Goal: Task Accomplishment & Management: Manage account settings

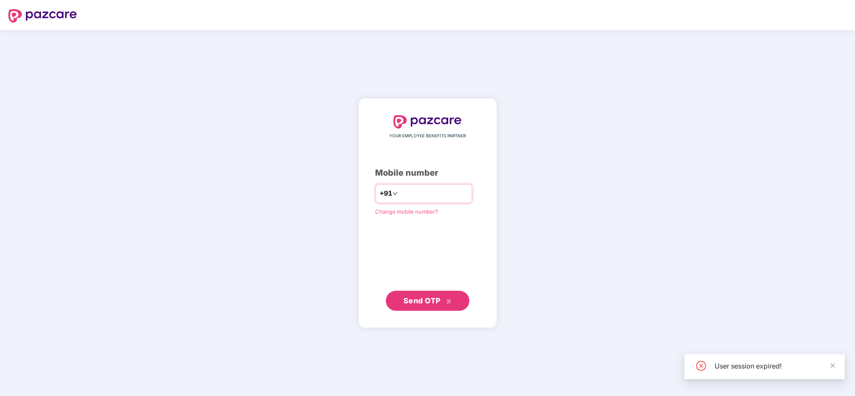
click at [424, 185] on div "+91" at bounding box center [424, 193] width 97 height 19
click at [420, 190] on input "number" at bounding box center [433, 193] width 69 height 13
type input "**********"
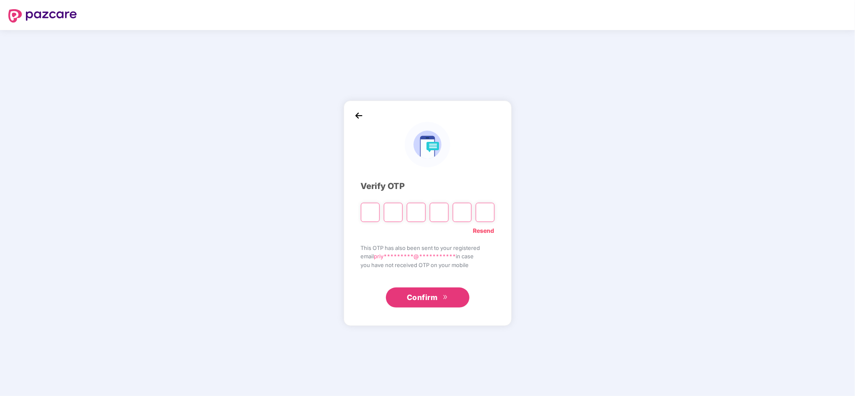
type input "*"
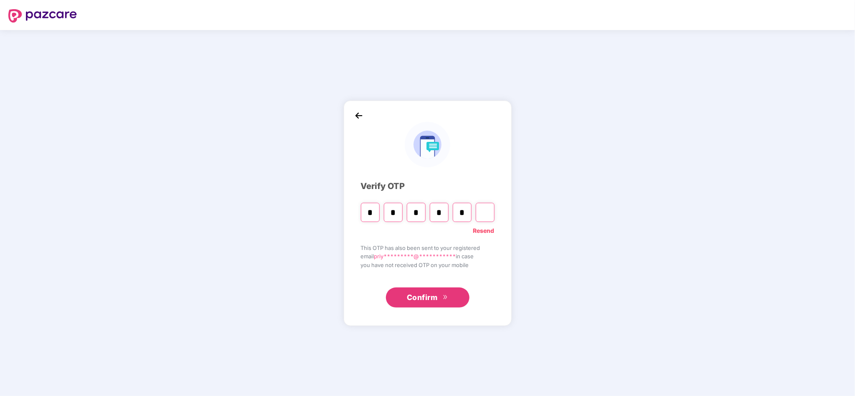
type input "*"
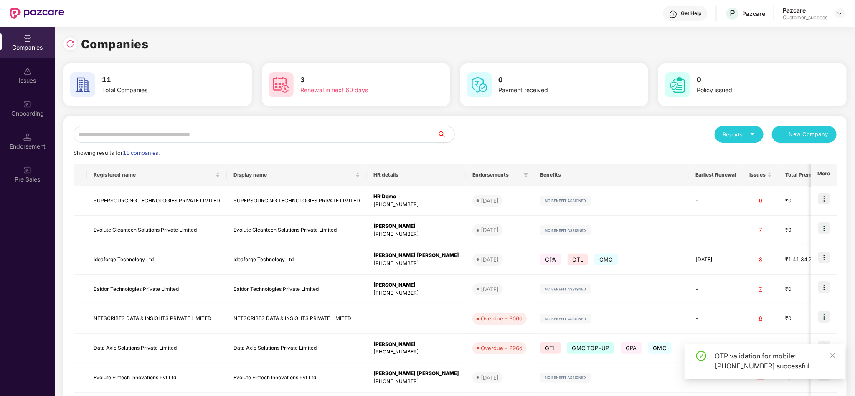
click at [503, 149] on div "Showing results for 11 companies." at bounding box center [455, 153] width 763 height 8
click at [227, 133] on input "text" at bounding box center [256, 134] width 364 height 17
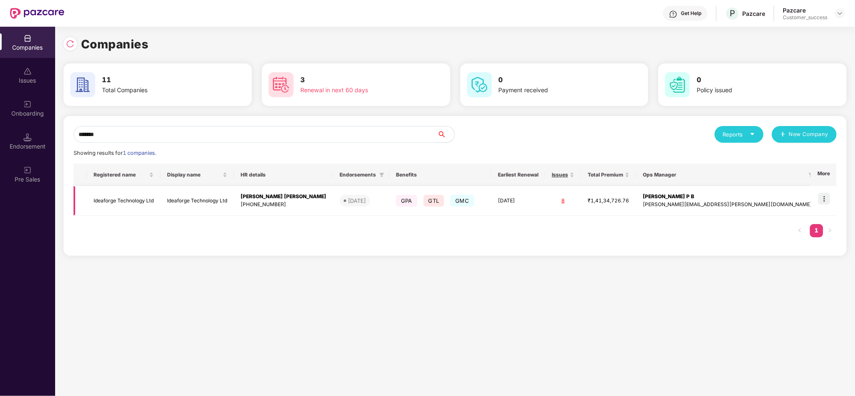
type input "*******"
click at [821, 200] on img at bounding box center [824, 199] width 12 height 12
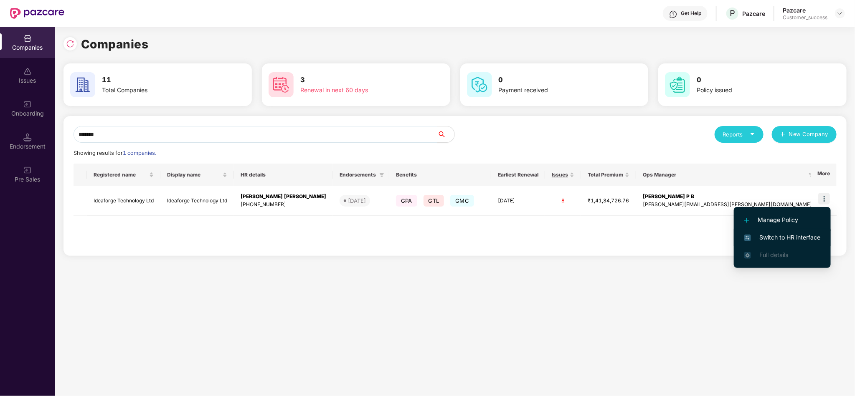
click at [782, 237] on span "Switch to HR interface" at bounding box center [782, 237] width 76 height 9
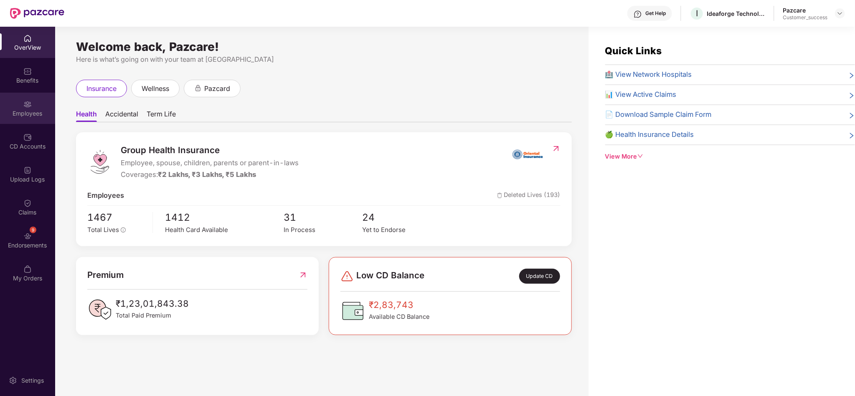
click at [31, 109] on div "Employees" at bounding box center [27, 113] width 55 height 8
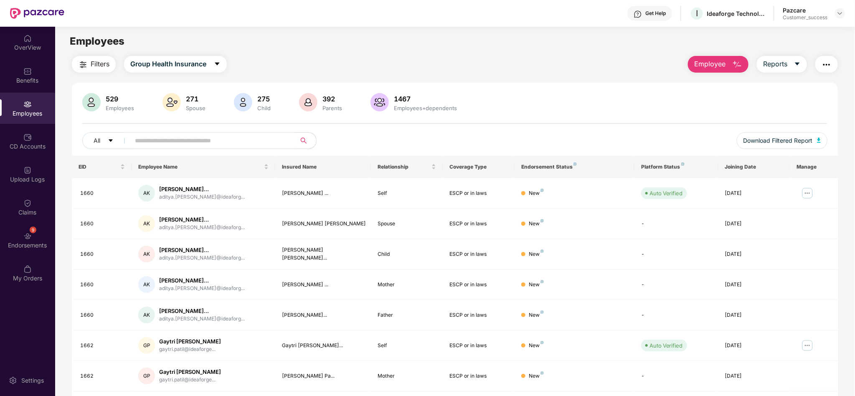
click at [233, 142] on input "text" at bounding box center [210, 141] width 150 height 13
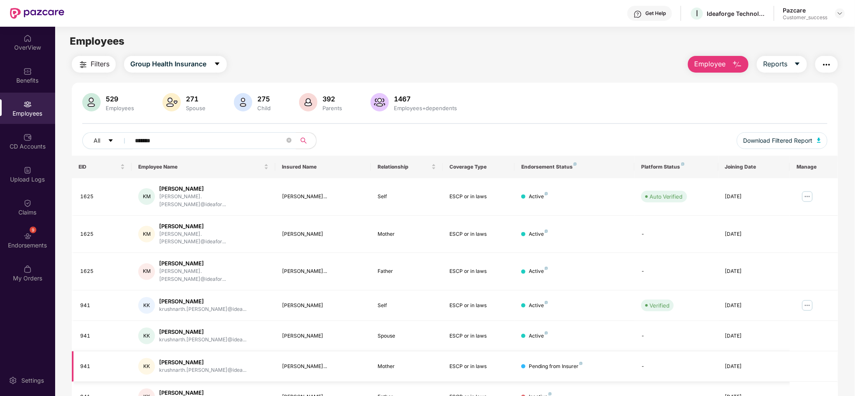
click at [546, 352] on td "Pending from Insurer" at bounding box center [575, 367] width 120 height 30
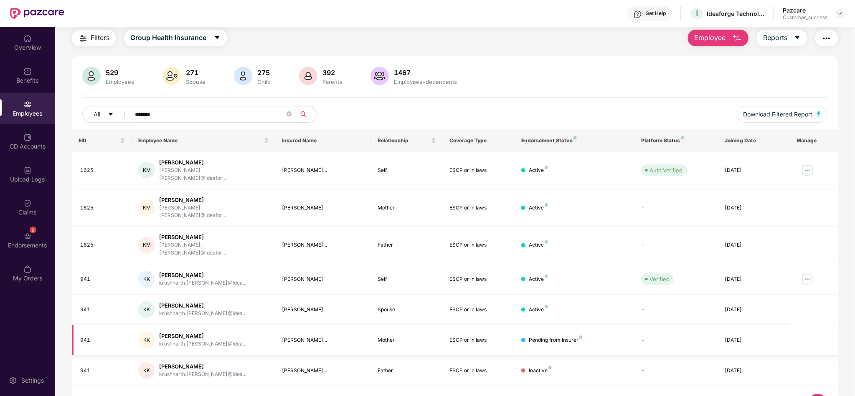
scroll to position [27, 0]
click at [338, 327] on td "[PERSON_NAME]..." at bounding box center [323, 340] width 96 height 30
drag, startPoint x: 338, startPoint y: 327, endPoint x: 158, endPoint y: 320, distance: 180.2
click at [158, 325] on tr "941 KK Krushnarth [PERSON_NAME] krushnarth.[PERSON_NAME]@idea... [PERSON_NAME].…" at bounding box center [455, 340] width 766 height 30
click at [158, 332] on div "KK Krushnarth [PERSON_NAME] krushnarth.[PERSON_NAME]@idea..." at bounding box center [203, 340] width 130 height 17
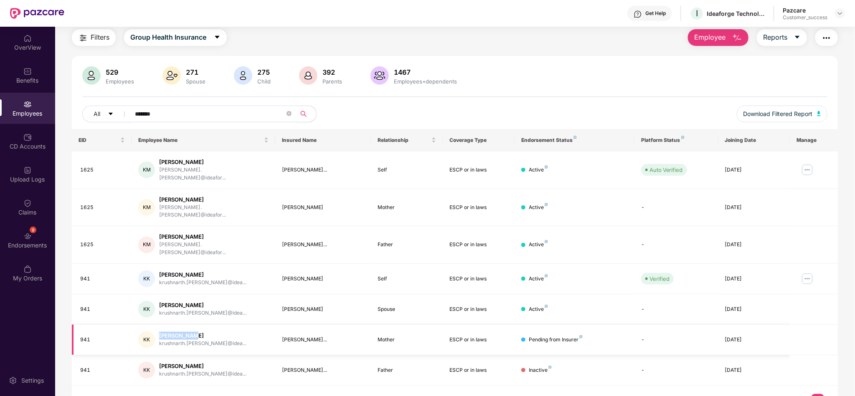
click at [158, 332] on div "KK Krushnarth [PERSON_NAME] krushnarth.[PERSON_NAME]@idea..." at bounding box center [203, 340] width 130 height 17
click at [184, 109] on input "*******" at bounding box center [210, 114] width 150 height 13
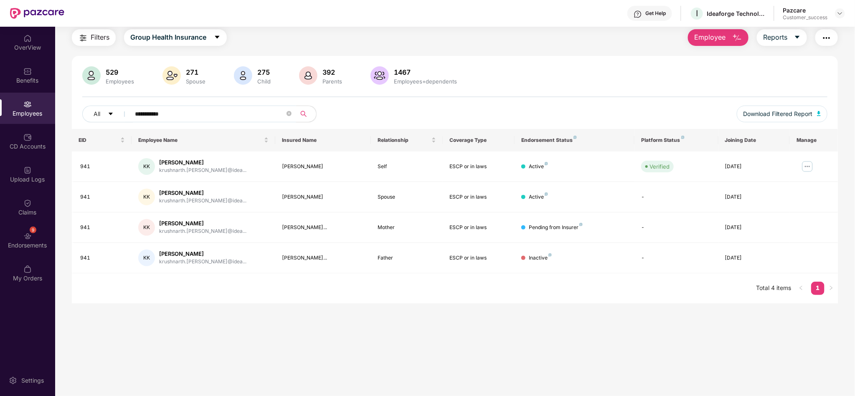
type input "**********"
drag, startPoint x: 588, startPoint y: 228, endPoint x: 121, endPoint y: 233, distance: 467.0
click at [121, 233] on tr "941 KK Krushnarth [PERSON_NAME] krushnarth.[PERSON_NAME]@idea... [PERSON_NAME].…" at bounding box center [455, 228] width 766 height 30
click at [318, 310] on main "**********" at bounding box center [455, 198] width 800 height 396
drag, startPoint x: 219, startPoint y: 112, endPoint x: 23, endPoint y: 132, distance: 197.7
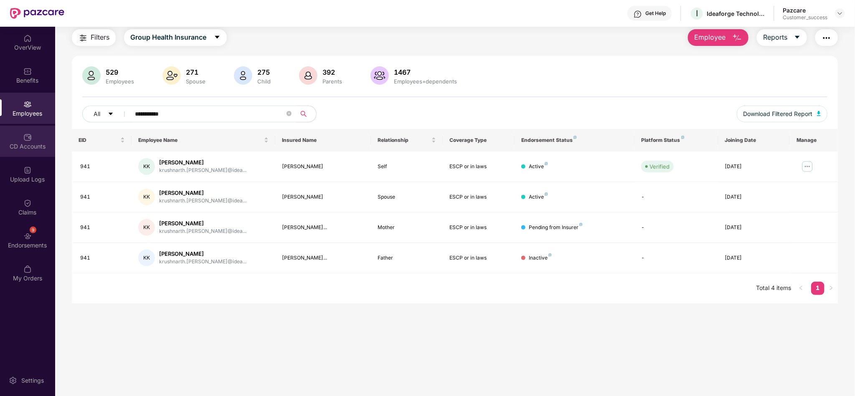
click at [23, 132] on div "**********" at bounding box center [427, 212] width 855 height 370
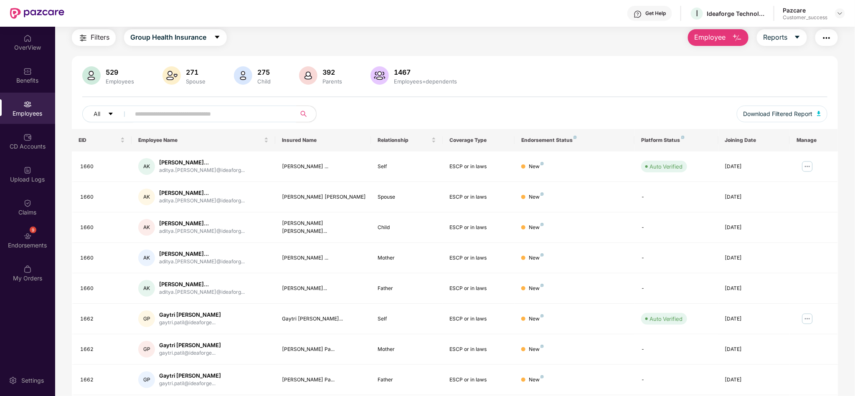
click at [529, 51] on div "Filters Group Health Insurance Employee Reports 529 Employees 271 Spouse 275 Ch…" at bounding box center [455, 257] width 766 height 457
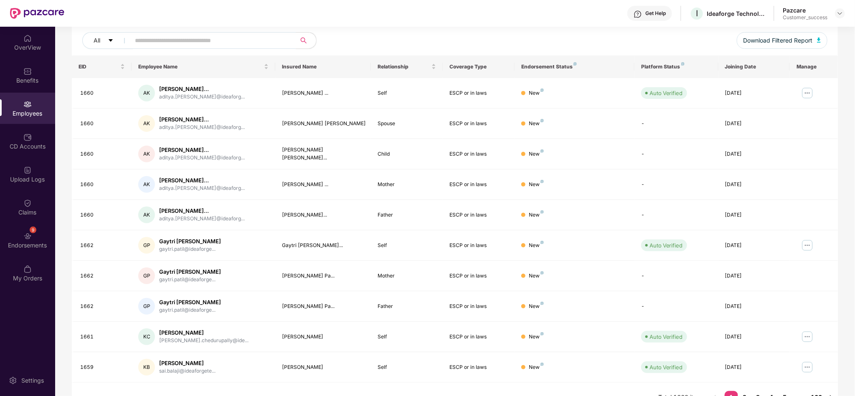
scroll to position [119, 0]
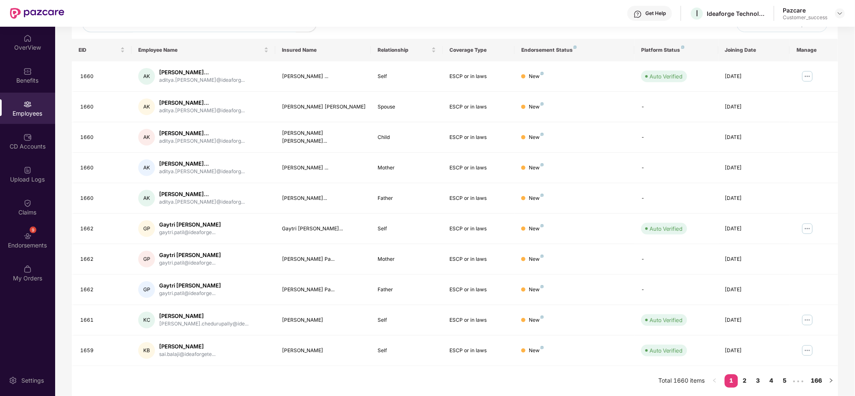
click at [839, 347] on div "Filters Group Health Insurance Employee Reports 529 Employees 271 Spouse 275 Ch…" at bounding box center [455, 167] width 800 height 457
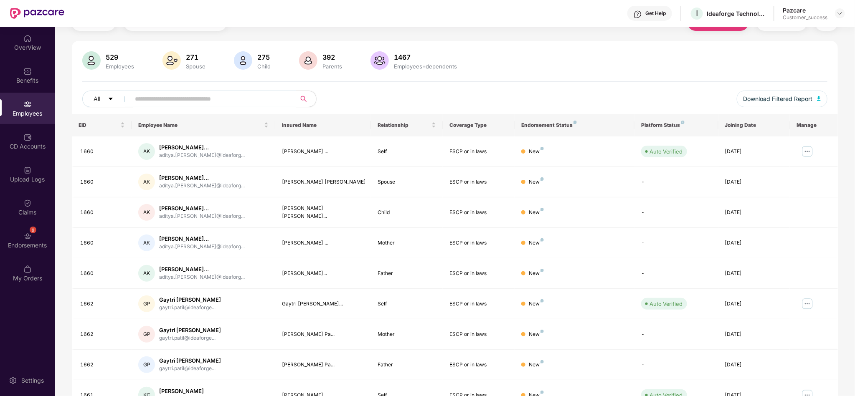
scroll to position [0, 0]
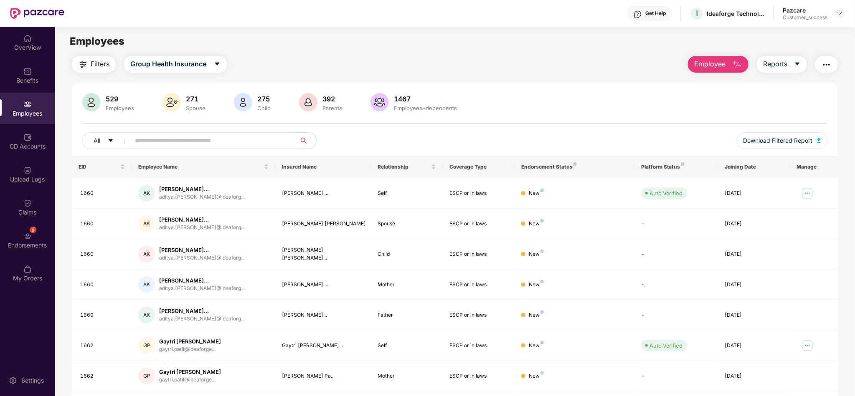
click at [212, 148] on span at bounding box center [210, 140] width 171 height 17
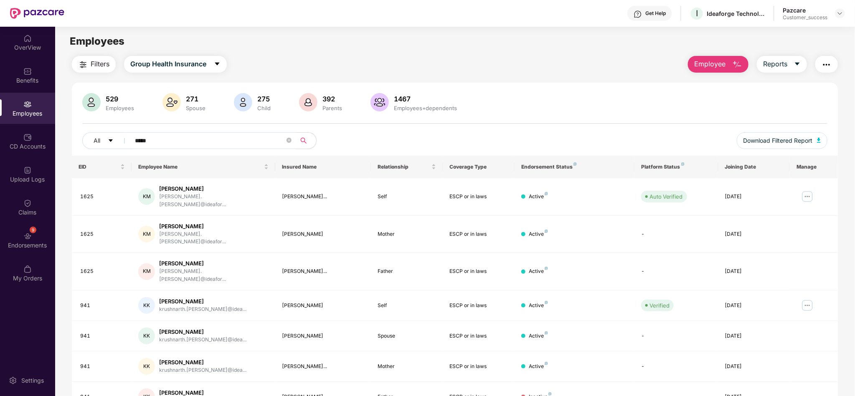
type input "*****"
click at [811, 299] on img at bounding box center [807, 305] width 13 height 13
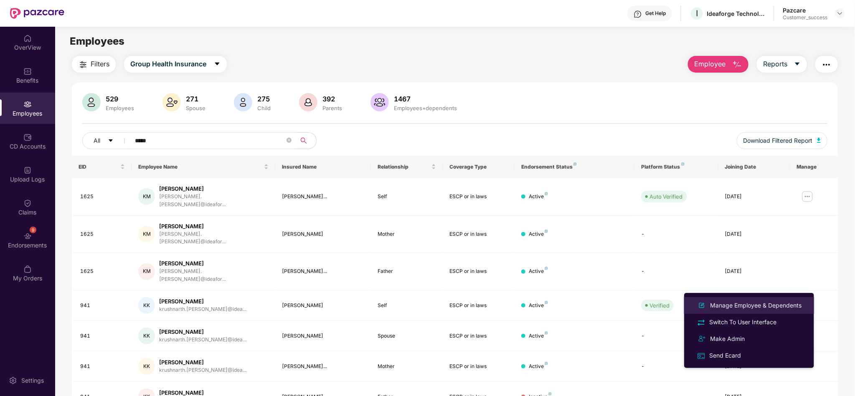
click at [752, 307] on div "Manage Employee & Dependents" at bounding box center [755, 305] width 95 height 9
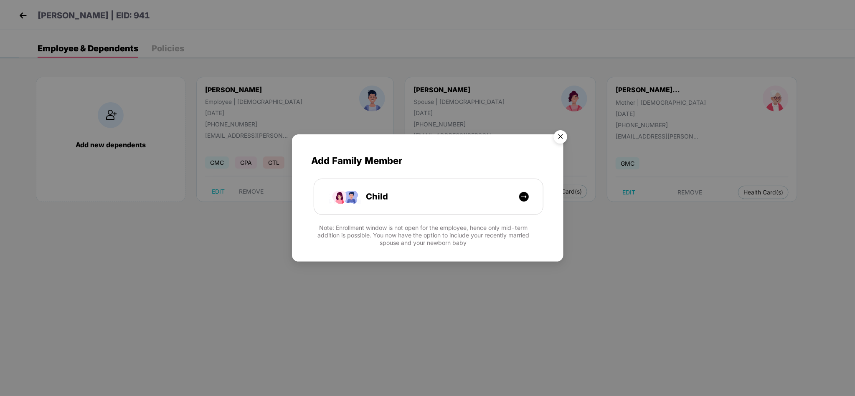
click at [557, 137] on img "Close" at bounding box center [560, 138] width 23 height 23
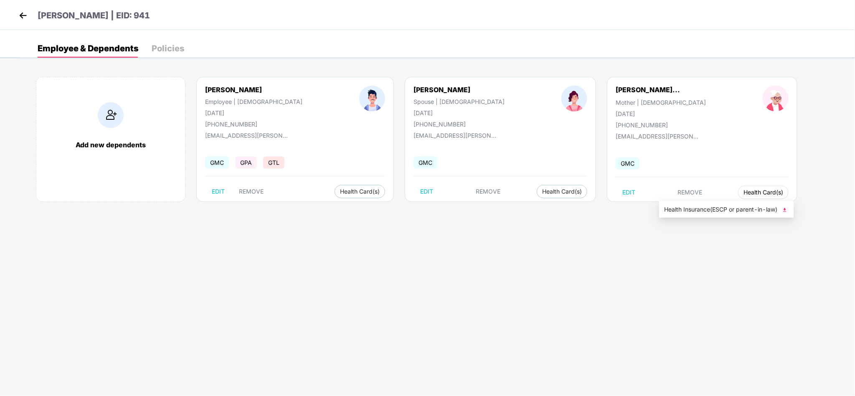
click at [744, 191] on span "Health Card(s)" at bounding box center [764, 192] width 40 height 4
click at [697, 211] on span "Health Insurance(ESCP or parent-in-law)" at bounding box center [726, 209] width 125 height 9
click at [18, 14] on img at bounding box center [23, 15] width 13 height 13
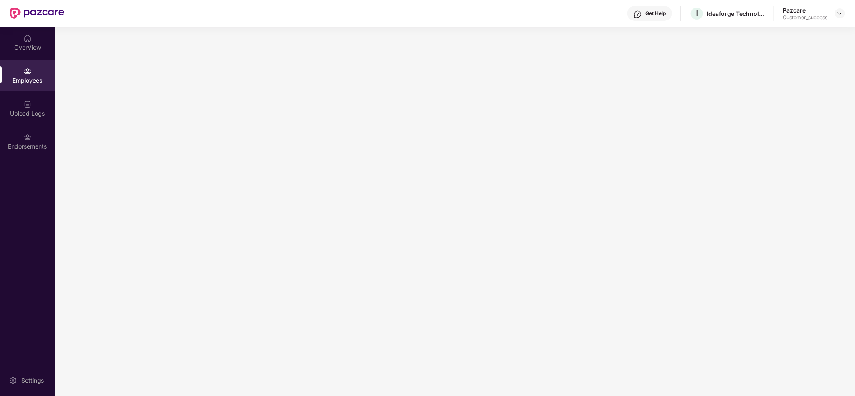
click at [18, 14] on img at bounding box center [37, 13] width 54 height 11
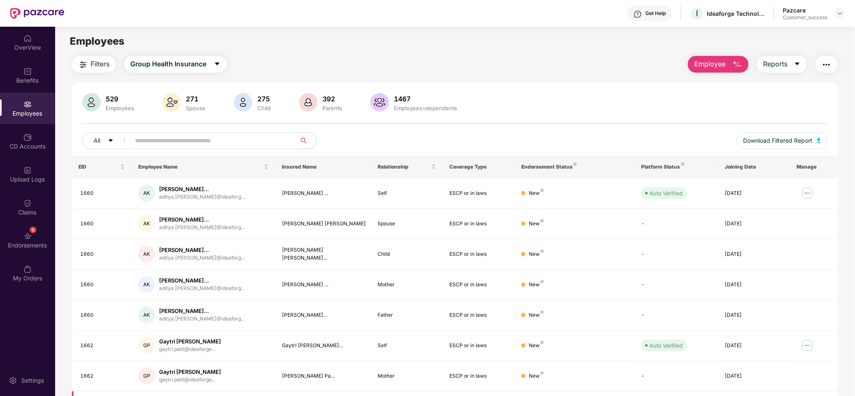
click at [531, 95] on div "529 Employees 271 Spouse 275 Child 392 Parents 1467 Employees+dependents" at bounding box center [454, 103] width 745 height 20
click at [618, 56] on div "Filters Group Health Insurance Employee Reports" at bounding box center [455, 64] width 766 height 17
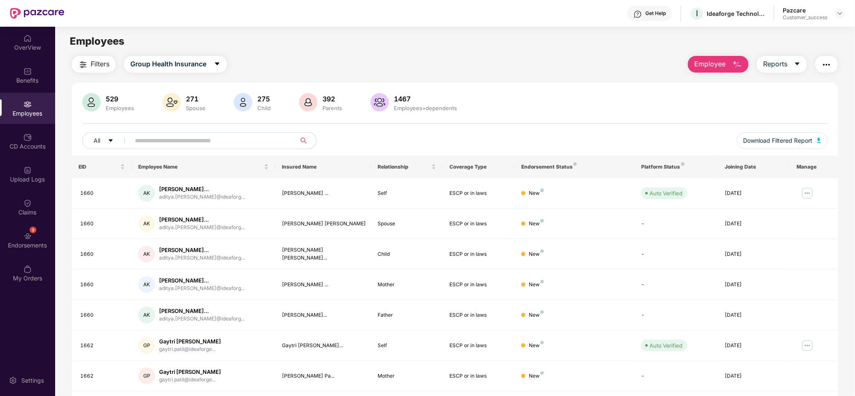
click at [292, 37] on div "Employees" at bounding box center [455, 41] width 800 height 16
click at [837, 18] on div at bounding box center [840, 13] width 10 height 10
click at [837, 15] on img at bounding box center [840, 13] width 7 height 7
click at [802, 36] on div "Switch to partner view" at bounding box center [801, 33] width 109 height 16
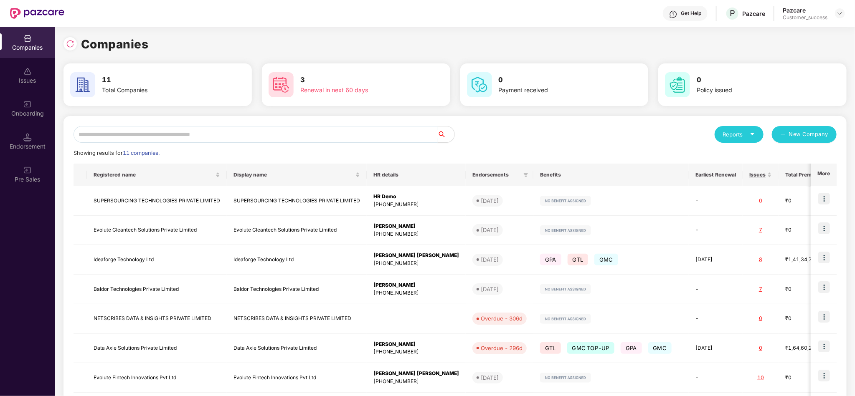
click at [327, 135] on input "text" at bounding box center [256, 134] width 364 height 17
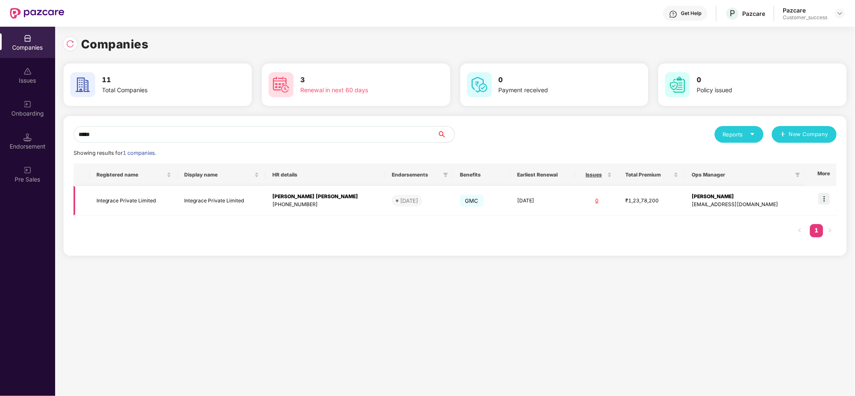
type input "*****"
click at [822, 203] on img at bounding box center [824, 199] width 12 height 12
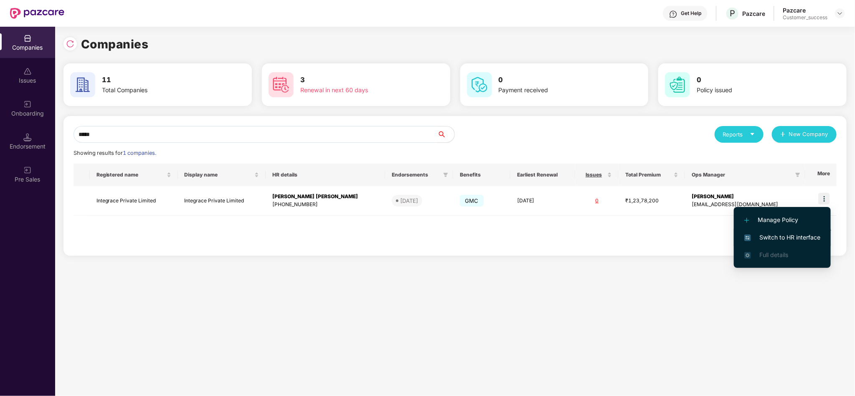
click at [806, 236] on span "Switch to HR interface" at bounding box center [782, 237] width 76 height 9
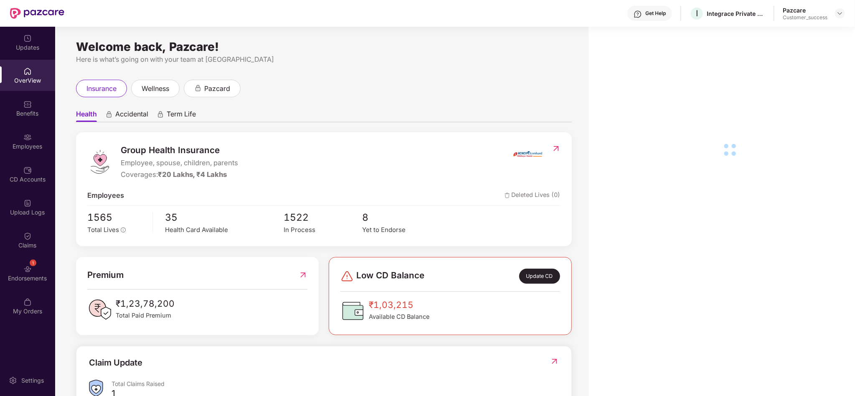
click at [34, 148] on div "Employees" at bounding box center [27, 146] width 55 height 8
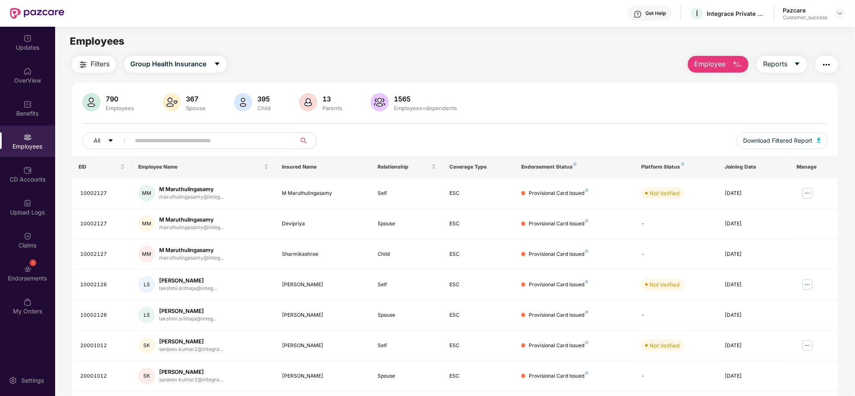
click at [266, 133] on span at bounding box center [210, 140] width 171 height 17
click at [322, 36] on div "Employees" at bounding box center [455, 41] width 800 height 16
click at [503, 118] on div "790 Employees 367 Spouse 395 Child [DEMOGRAPHIC_DATA] Parents 1565 Employees+de…" at bounding box center [455, 124] width 766 height 63
click at [289, 150] on div "All Download Filtered Report" at bounding box center [454, 143] width 745 height 23
click at [269, 143] on input "text" at bounding box center [210, 141] width 150 height 13
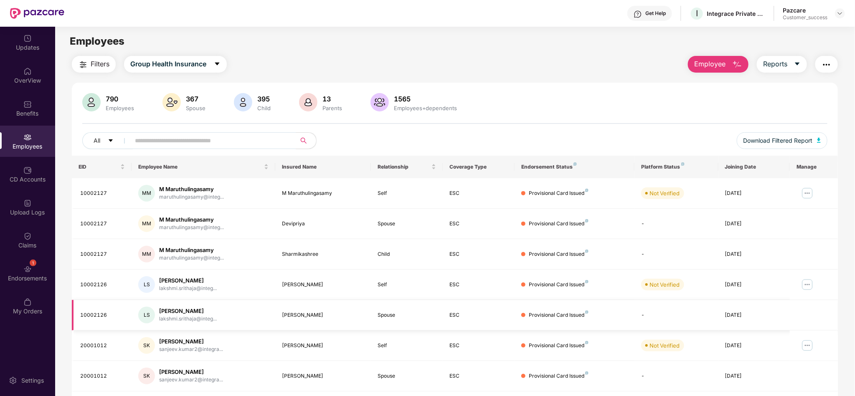
click at [721, 319] on td "[DATE]" at bounding box center [754, 315] width 72 height 30
